Goal: Task Accomplishment & Management: Complete application form

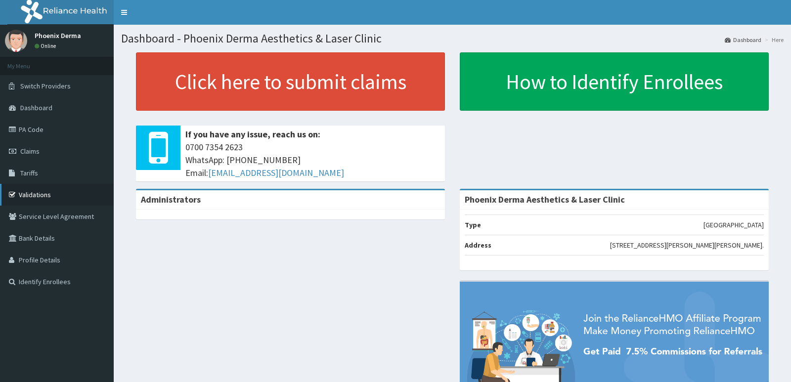
click at [39, 193] on link "Validations" at bounding box center [57, 195] width 114 height 22
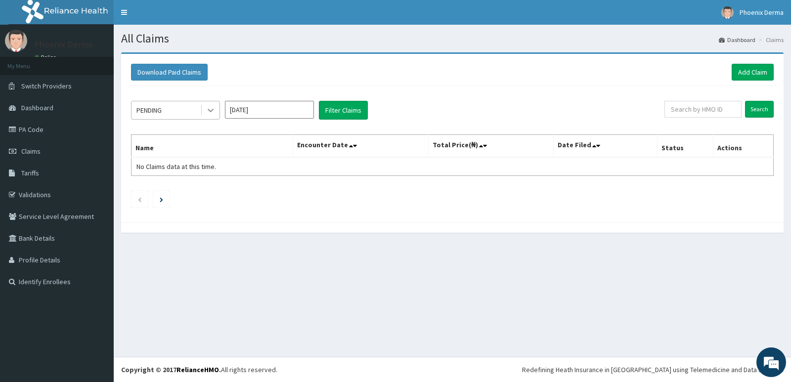
click at [208, 111] on icon at bounding box center [211, 110] width 10 height 10
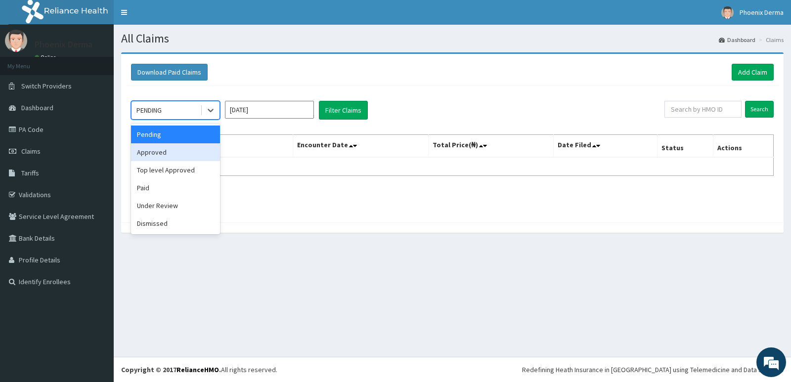
drag, startPoint x: 151, startPoint y: 150, endPoint x: 489, endPoint y: 132, distance: 338.0
click at [171, 149] on div "Approved" at bounding box center [175, 152] width 89 height 18
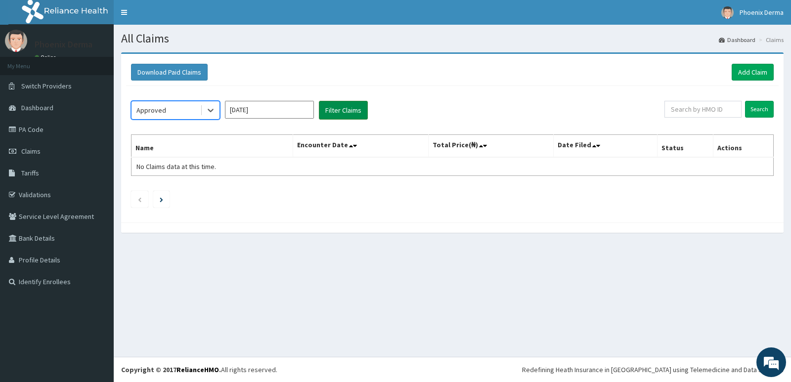
click at [351, 112] on button "Filter Claims" at bounding box center [343, 110] width 49 height 19
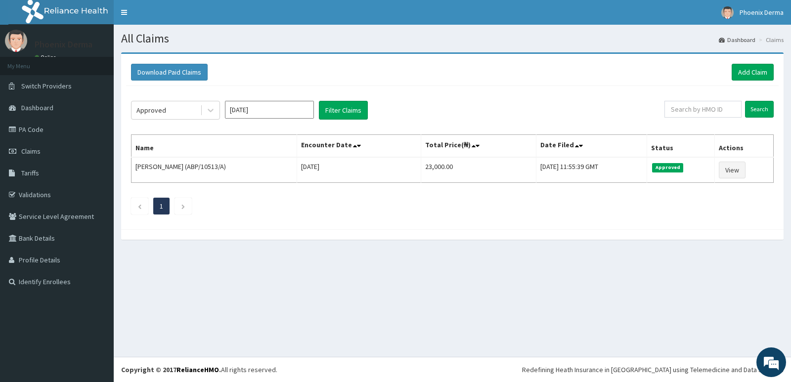
click at [730, 69] on div "Download Paid Claims Add Claim" at bounding box center [452, 72] width 642 height 17
click at [736, 69] on link "Add Claim" at bounding box center [752, 72] width 42 height 17
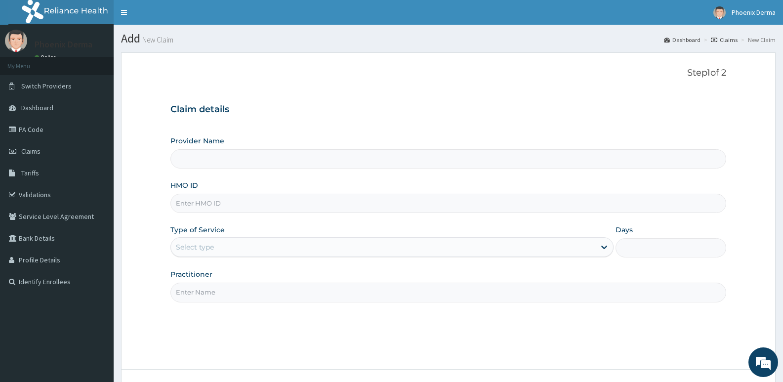
click at [213, 202] on input "HMO ID" at bounding box center [448, 203] width 556 height 19
type input "Phoenix Derma Aesthetics & Laser Clinic"
click at [186, 204] on input "HMO ID" at bounding box center [448, 203] width 556 height 19
click at [195, 197] on input "HMO ID" at bounding box center [448, 203] width 556 height 19
type input "TLR/10217/A"
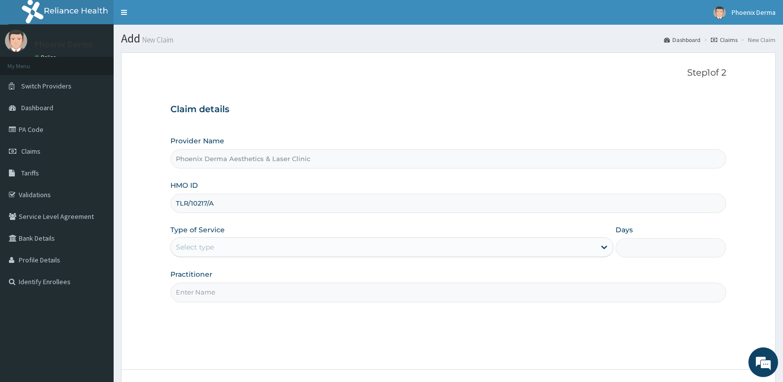
click at [227, 250] on div "Select type" at bounding box center [383, 247] width 424 height 16
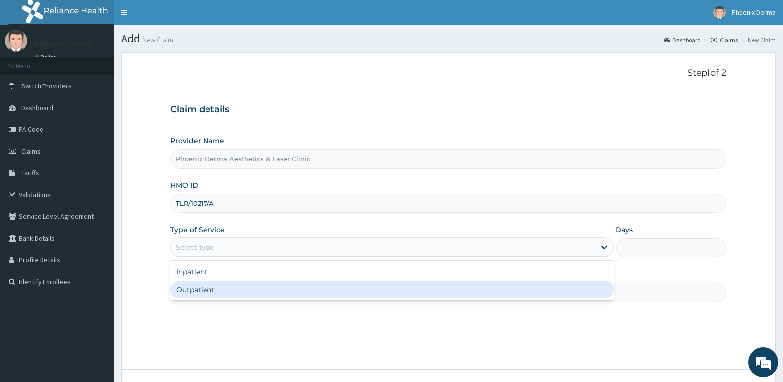
click at [212, 293] on div "Outpatient" at bounding box center [391, 290] width 443 height 18
type input "1"
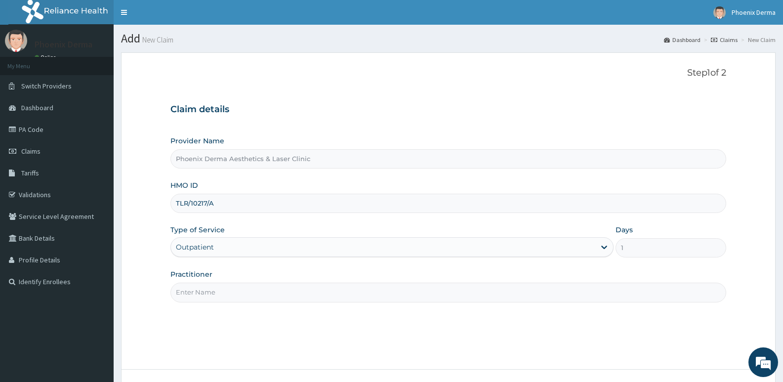
click at [226, 291] on input "Practitioner" at bounding box center [448, 292] width 556 height 19
type input "d"
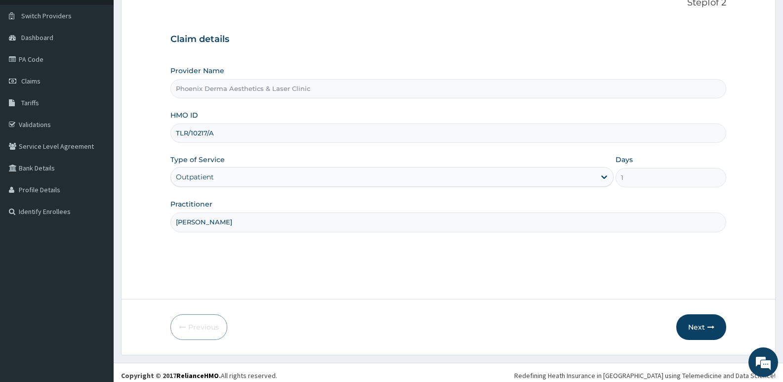
scroll to position [76, 0]
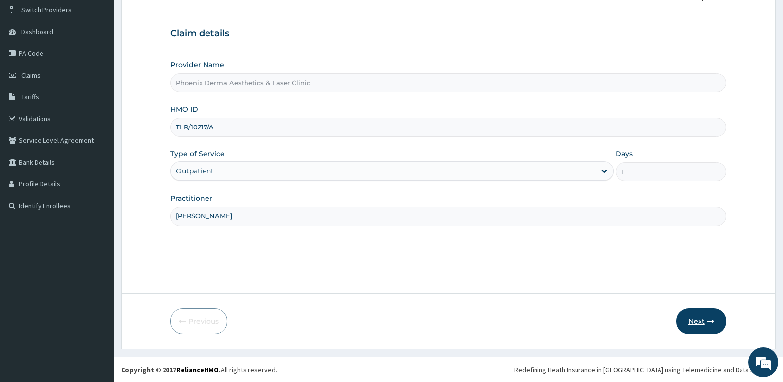
type input "DR PREYE"
click at [695, 321] on button "Next" at bounding box center [702, 321] width 50 height 26
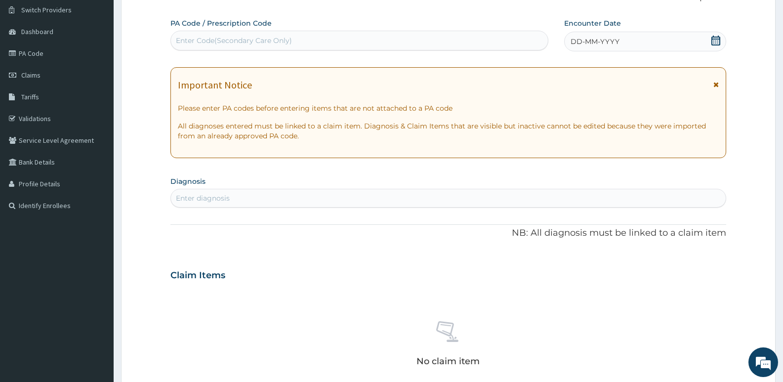
click at [202, 32] on div "Enter Code(Secondary Care Only)" at bounding box center [359, 41] width 378 height 20
click at [202, 37] on div "Enter Code(Secondary Care Only)" at bounding box center [234, 41] width 116 height 10
paste input "PA/93C807"
type input "PA/93C807"
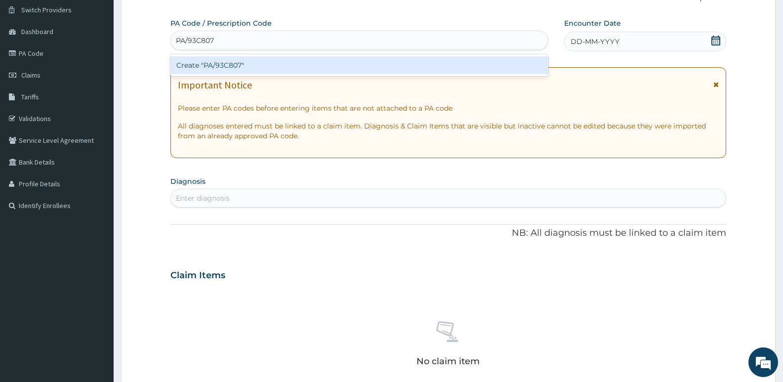
click at [210, 59] on div "Create "PA/93C807"" at bounding box center [359, 65] width 378 height 18
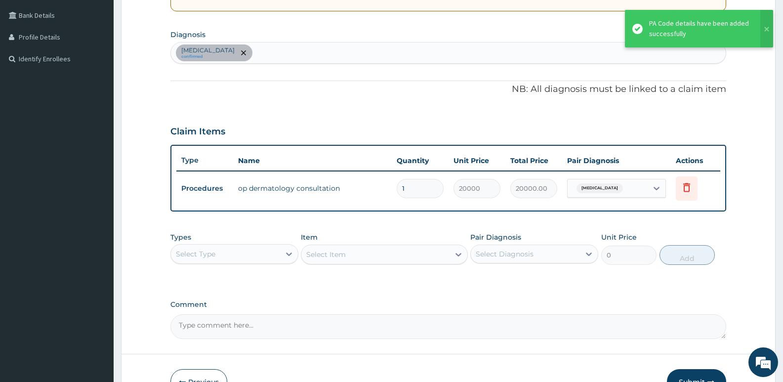
scroll to position [274, 0]
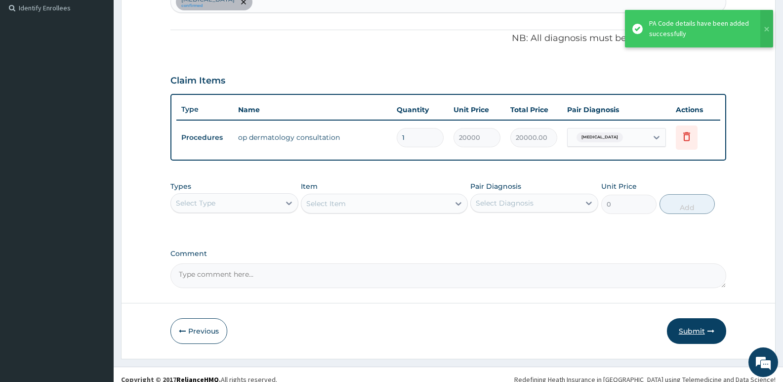
click at [704, 334] on button "Submit" at bounding box center [696, 331] width 59 height 26
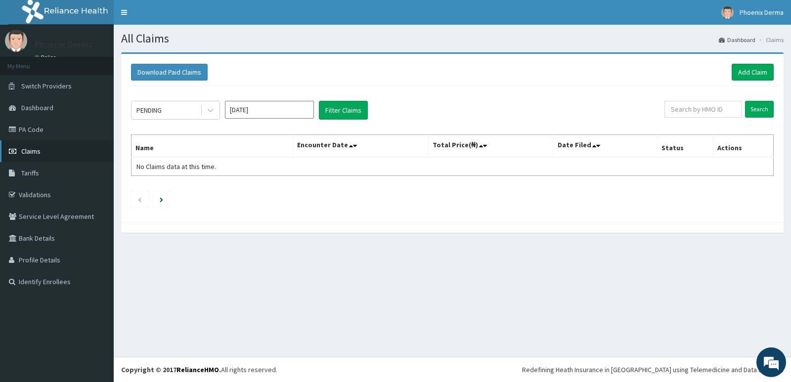
click at [31, 154] on span "Claims" at bounding box center [30, 151] width 19 height 9
click at [37, 133] on link "PA Code" at bounding box center [57, 130] width 114 height 22
click at [750, 73] on link "Add Claim" at bounding box center [752, 72] width 42 height 17
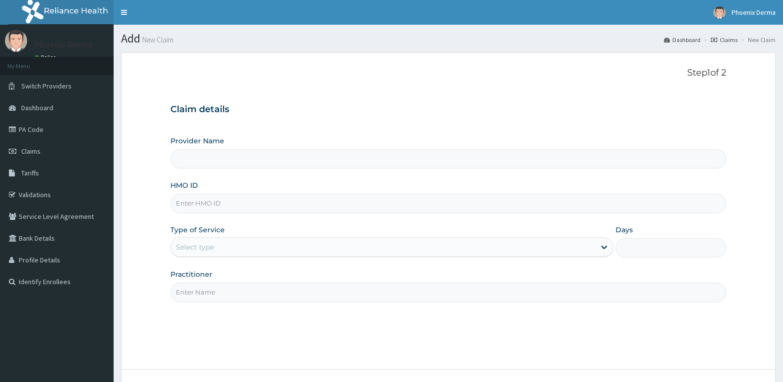
click at [221, 204] on input "HMO ID" at bounding box center [448, 203] width 556 height 19
type input "TLRF"
type input "Phoenix Derma Aesthetics & Laser Clinic"
type input "TLR/10192/A"
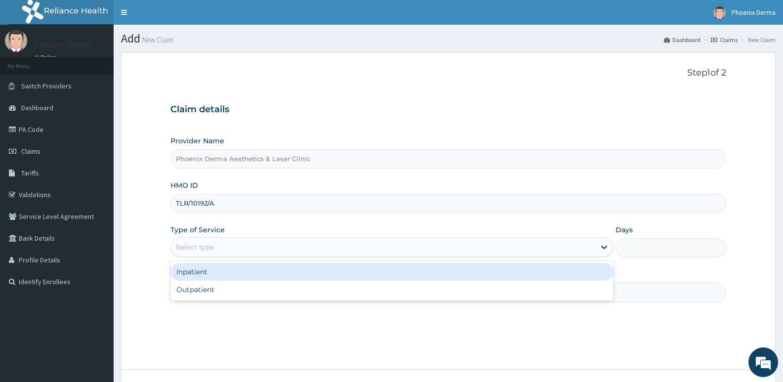
click at [240, 246] on div "Select type" at bounding box center [383, 247] width 424 height 16
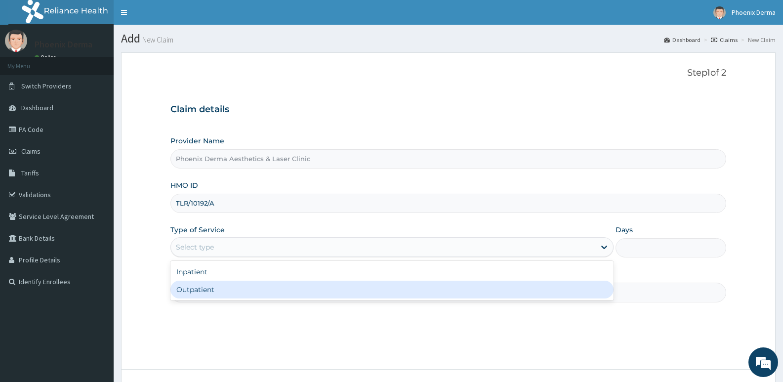
click at [229, 286] on div "Outpatient" at bounding box center [391, 290] width 443 height 18
type input "1"
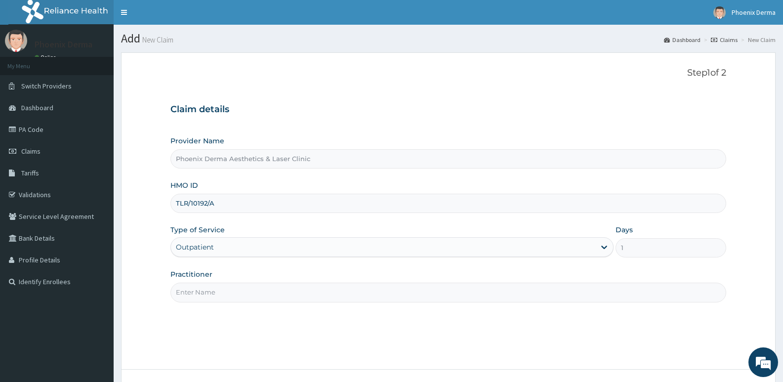
click at [258, 291] on input "Practitioner" at bounding box center [448, 292] width 556 height 19
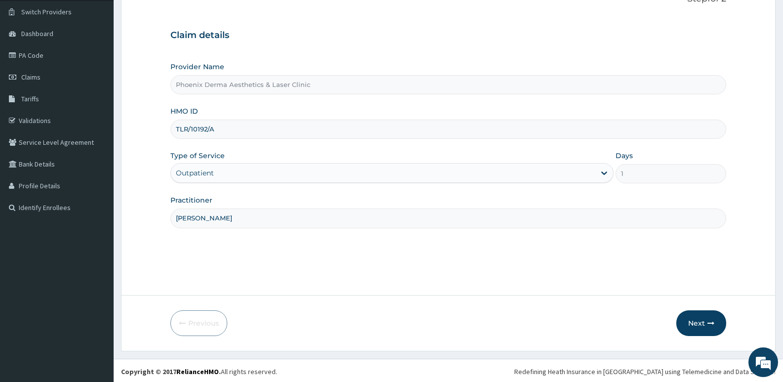
scroll to position [76, 0]
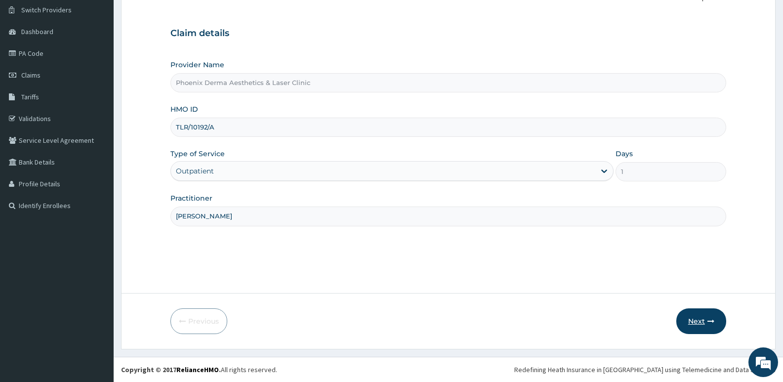
type input "DR PREYE"
click at [700, 326] on button "Next" at bounding box center [702, 321] width 50 height 26
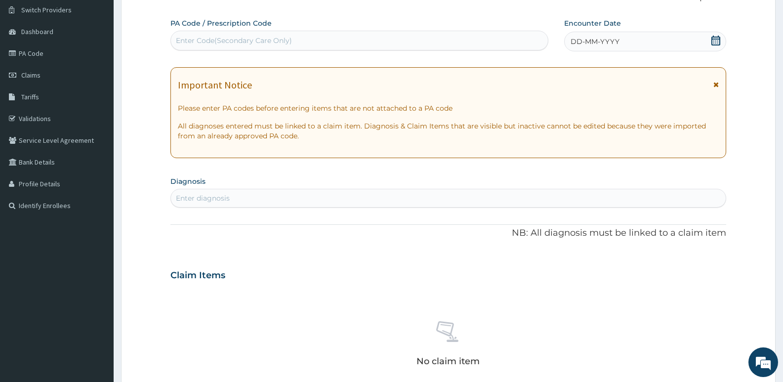
click at [185, 38] on div "Enter Code(Secondary Care Only)" at bounding box center [234, 41] width 116 height 10
type input "A"
type input "PA/F296F2"
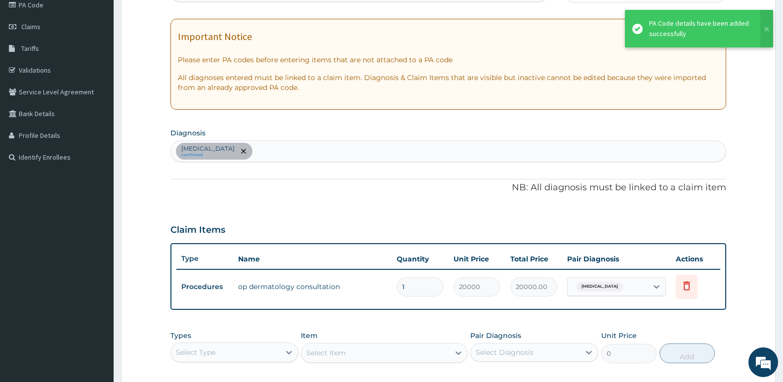
scroll to position [274, 0]
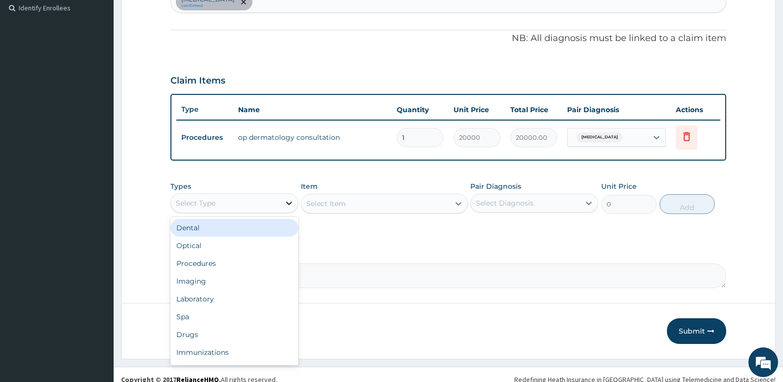
click at [294, 208] on div at bounding box center [289, 203] width 18 height 18
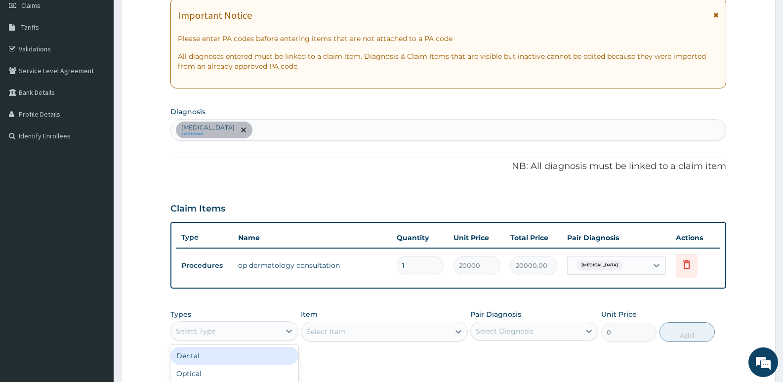
scroll to position [126, 0]
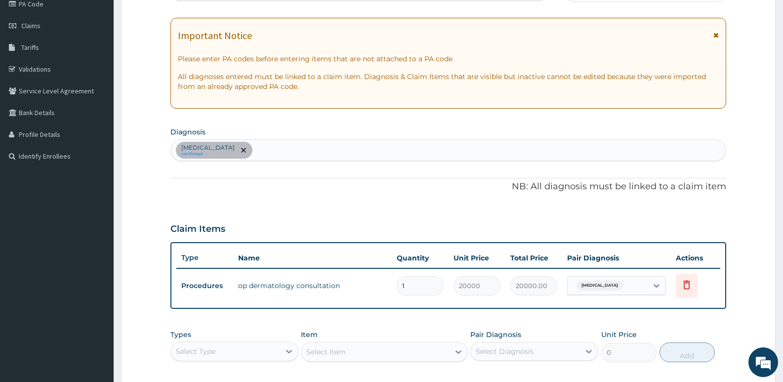
click at [440, 213] on div "PA Code / Prescription Code PA/F296F2 Encounter Date 16-09-2025 Important Notic…" at bounding box center [448, 202] width 556 height 467
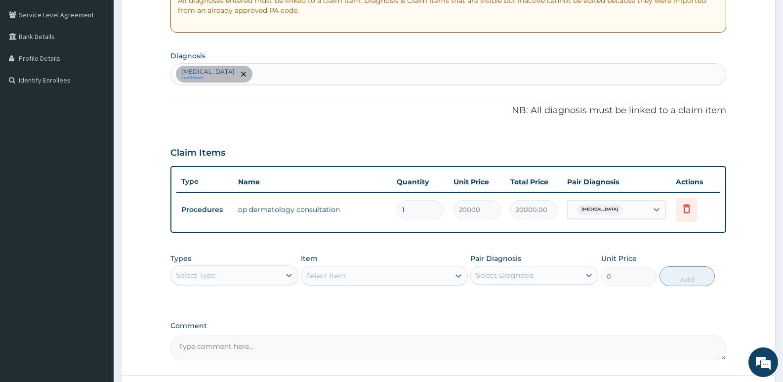
scroll to position [274, 0]
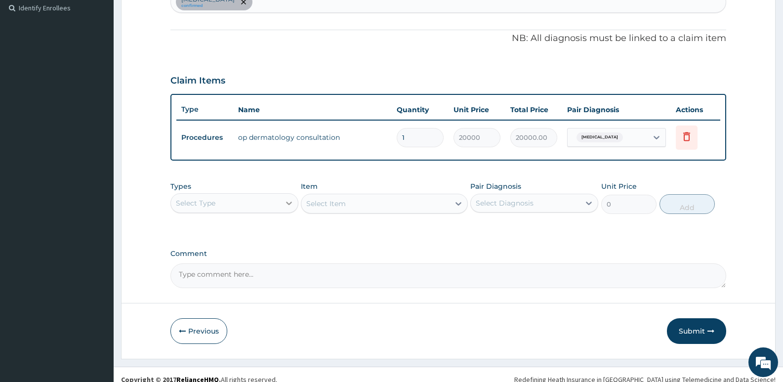
click at [294, 204] on icon at bounding box center [289, 203] width 10 height 10
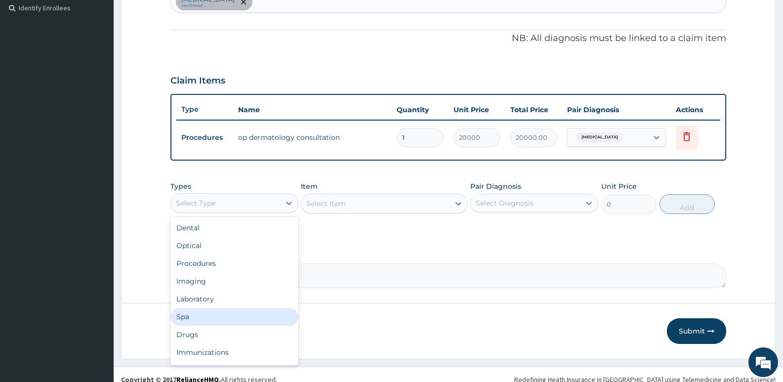
scroll to position [34, 0]
click at [347, 252] on label "Comment" at bounding box center [448, 254] width 556 height 8
click at [347, 263] on textarea "Comment" at bounding box center [448, 275] width 556 height 25
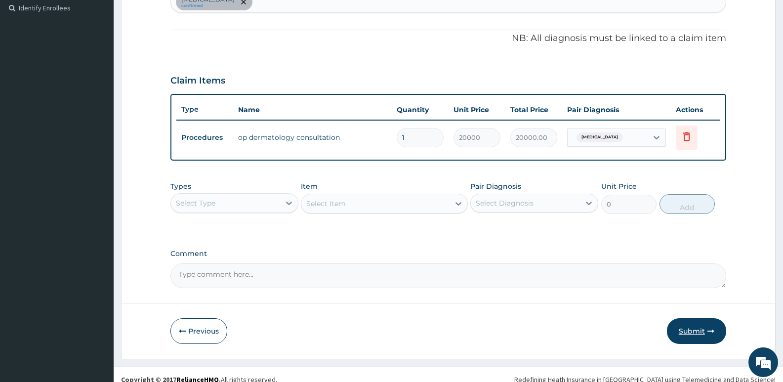
click at [702, 331] on button "Submit" at bounding box center [696, 331] width 59 height 26
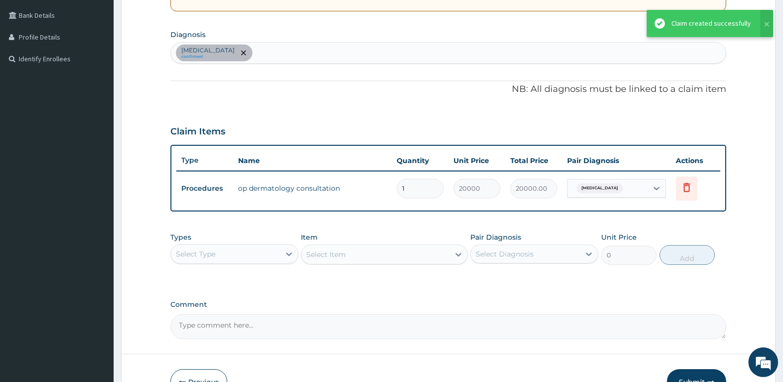
scroll to position [175, 0]
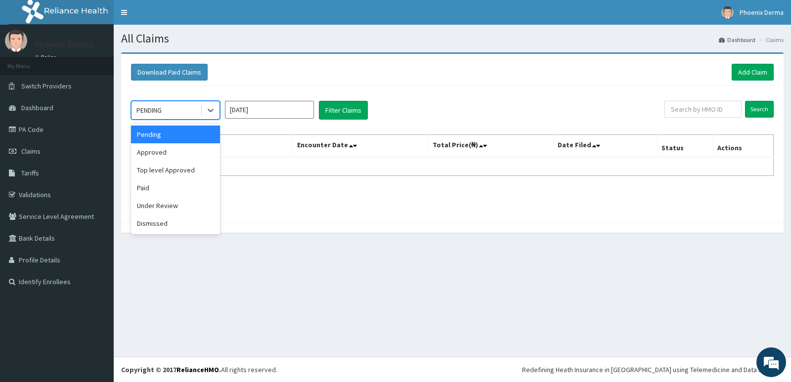
drag, startPoint x: 208, startPoint y: 113, endPoint x: 161, endPoint y: 168, distance: 71.8
click at [208, 114] on icon at bounding box center [211, 110] width 10 height 10
drag, startPoint x: 163, startPoint y: 155, endPoint x: 169, endPoint y: 152, distance: 6.0
click at [163, 153] on div "Approved" at bounding box center [175, 152] width 89 height 18
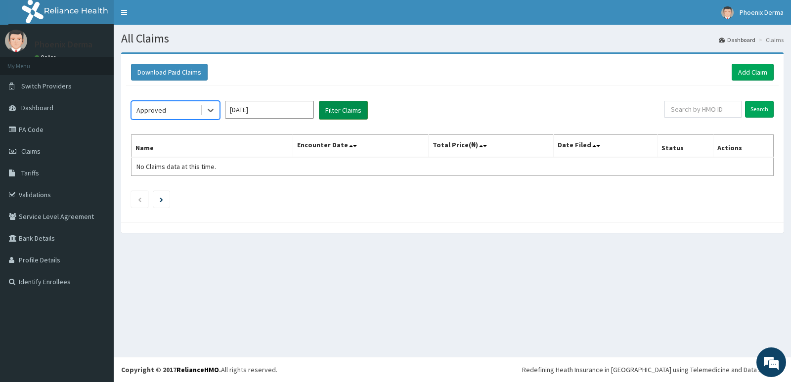
click at [353, 117] on button "Filter Claims" at bounding box center [343, 110] width 49 height 19
click at [347, 110] on button "Filter Claims" at bounding box center [343, 110] width 49 height 19
click at [352, 111] on button "Filter Claims" at bounding box center [343, 110] width 49 height 19
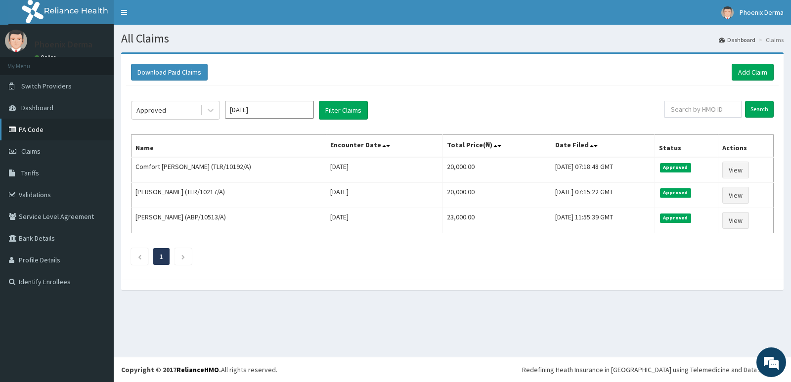
click at [42, 132] on link "PA Code" at bounding box center [57, 130] width 114 height 22
